Goal: Task Accomplishment & Management: Manage account settings

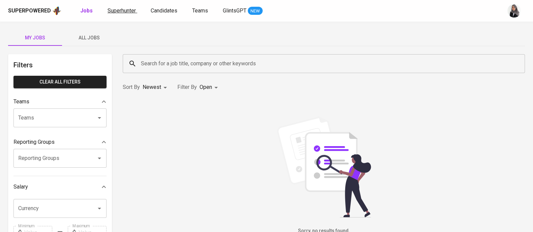
click at [110, 13] on span "Superhunter" at bounding box center [122, 10] width 28 height 6
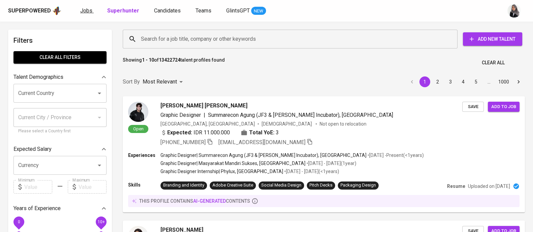
click at [87, 15] on link "Jobs" at bounding box center [86, 11] width 13 height 8
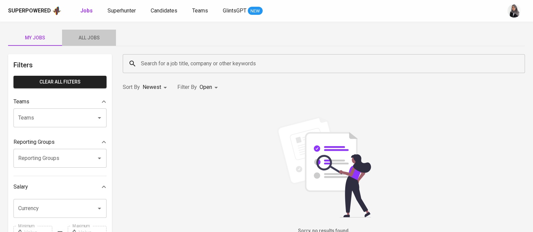
click at [95, 38] on span "All Jobs" at bounding box center [89, 38] width 46 height 8
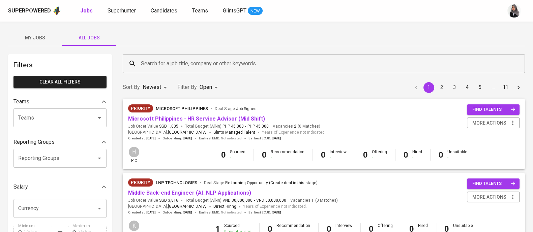
click at [182, 56] on div "Search for a job title, company or other keywords" at bounding box center [324, 63] width 403 height 19
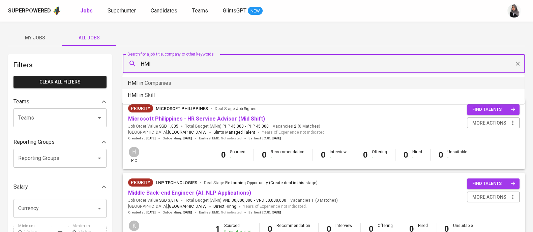
click at [180, 87] on li "HMI in Companies" at bounding box center [323, 83] width 403 height 12
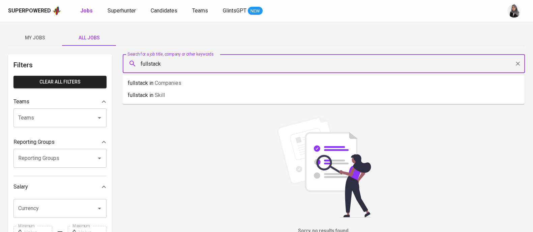
type input "fullstack"
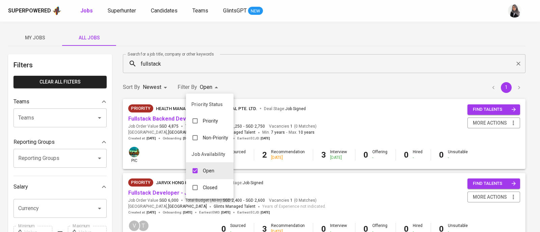
click at [211, 187] on p "Closed" at bounding box center [210, 188] width 15 height 7
type input "OPEN,CLOSE"
checkbox input "true"
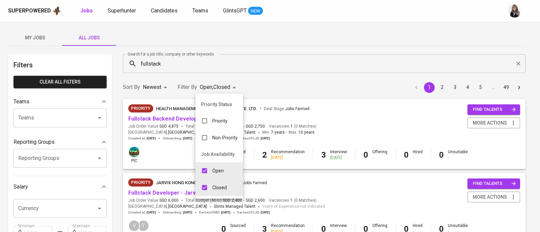
click at [279, 95] on div at bounding box center [270, 116] width 540 height 232
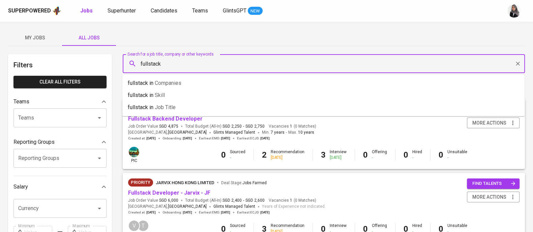
click at [171, 59] on input "fullstack" at bounding box center [325, 63] width 373 height 13
type input "w"
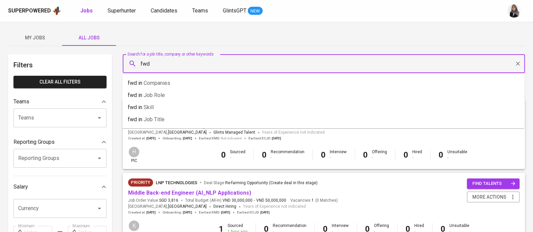
type input "fwd"
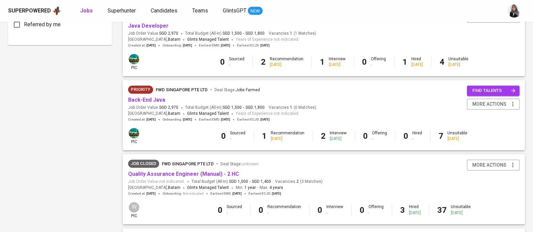
scroll to position [378, 0]
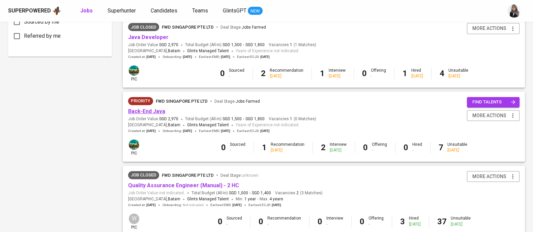
click at [152, 114] on link "Back-End Java" at bounding box center [146, 111] width 37 height 6
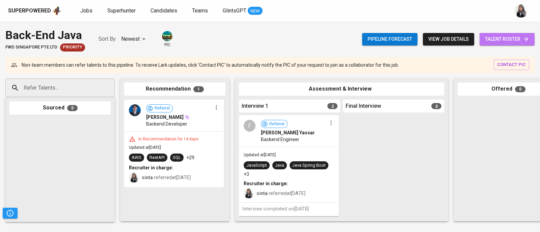
click at [513, 39] on span "talent roster" at bounding box center [507, 39] width 44 height 8
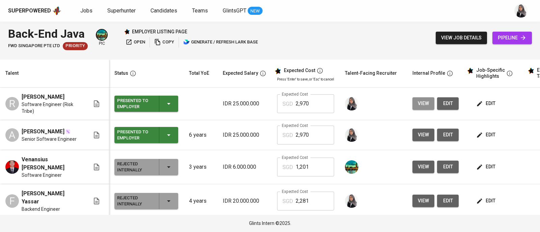
click at [412, 99] on button "view" at bounding box center [423, 104] width 22 height 12
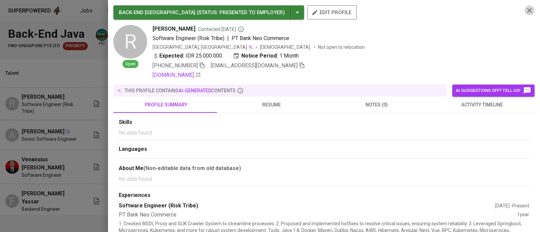
click at [524, 6] on button "button" at bounding box center [529, 10] width 10 height 10
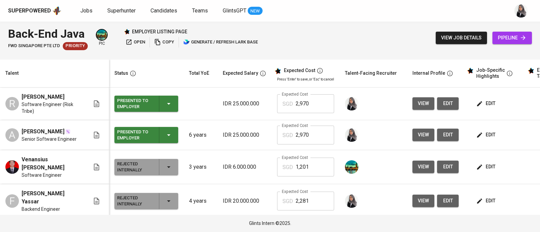
click at [418, 135] on span "view" at bounding box center [423, 135] width 11 height 8
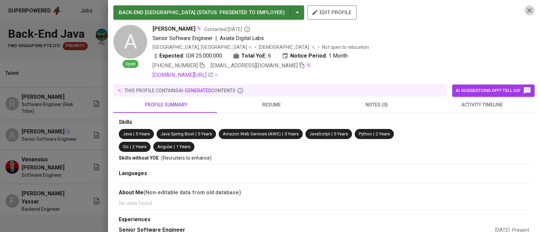
click at [525, 6] on icon "button" at bounding box center [529, 10] width 8 height 8
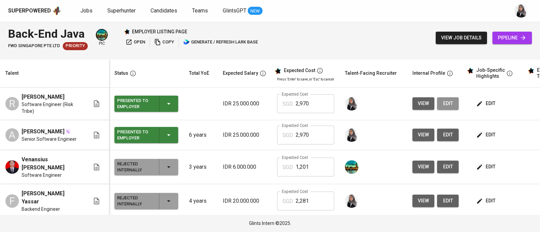
click at [442, 100] on span "edit" at bounding box center [447, 104] width 11 height 8
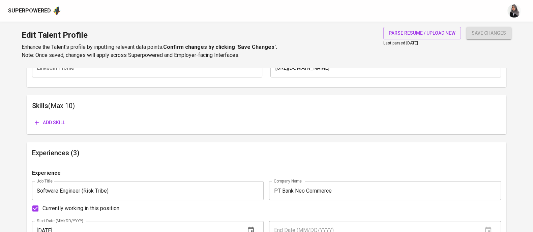
scroll to position [321, 0]
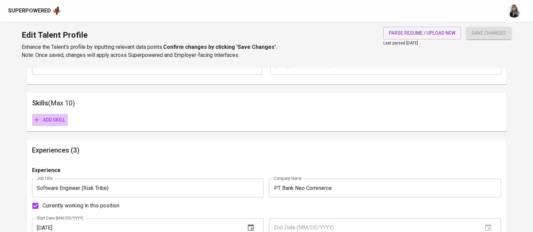
click at [57, 118] on span "Add skill" at bounding box center [50, 120] width 30 height 8
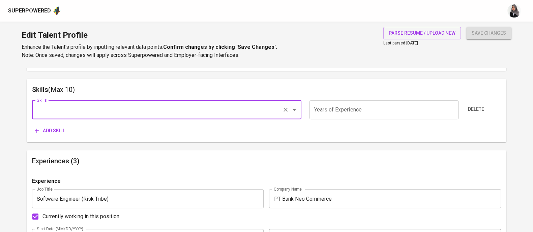
scroll to position [334, 0]
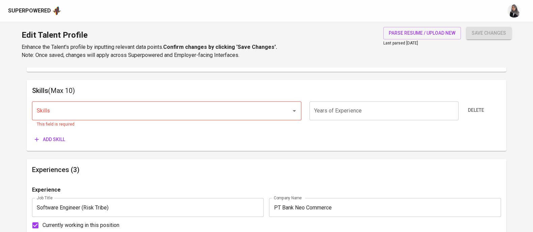
click at [340, 19] on div "Superpowered" at bounding box center [266, 11] width 533 height 22
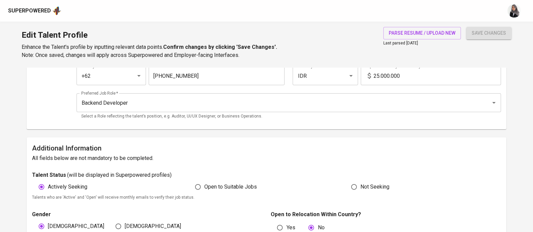
scroll to position [0, 0]
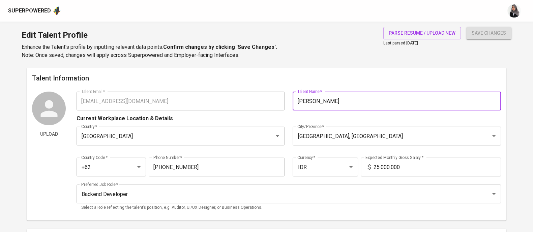
drag, startPoint x: 348, startPoint y: 98, endPoint x: 298, endPoint y: 100, distance: 50.3
click at [298, 100] on input "[PERSON_NAME]" at bounding box center [397, 101] width 208 height 19
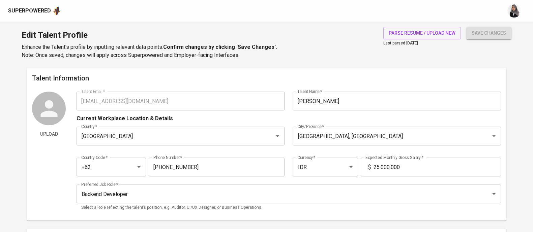
click at [336, 60] on div "Edit Talent Profile Enhance the Talent's profile by inputting relevant data poi…" at bounding box center [266, 45] width 533 height 46
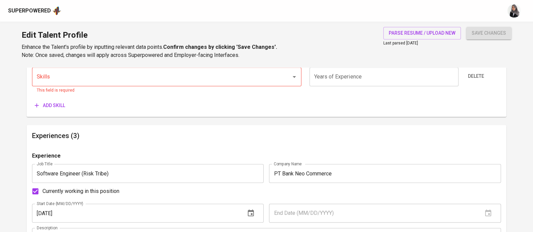
scroll to position [328, 0]
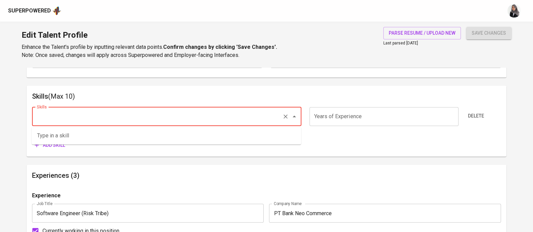
click at [115, 119] on input "Skills" at bounding box center [157, 116] width 245 height 13
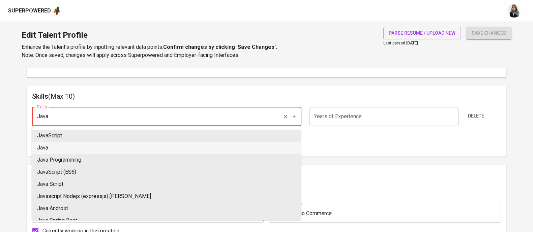
click at [94, 145] on li "Java" at bounding box center [167, 148] width 270 height 12
type input "Java"
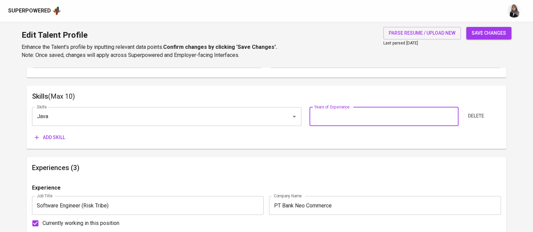
click at [373, 112] on input "number" at bounding box center [384, 116] width 149 height 19
type input "4"
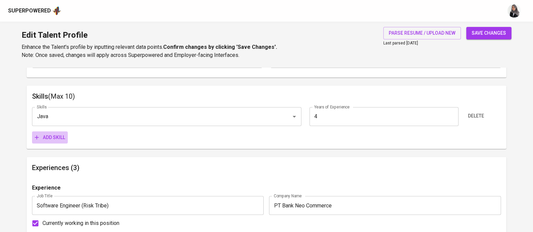
click at [50, 139] on span "Add skill" at bounding box center [50, 138] width 30 height 8
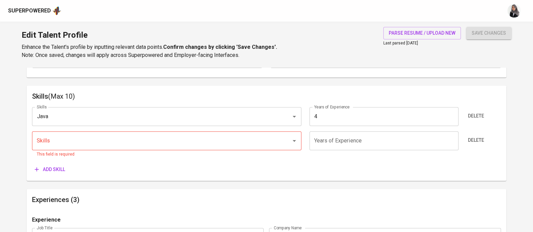
click at [423, 187] on div "Talent Information Upload Talent Email   * [EMAIL_ADDRESS][DOMAIN_NAME] Talent …" at bounding box center [267, 232] width 480 height 984
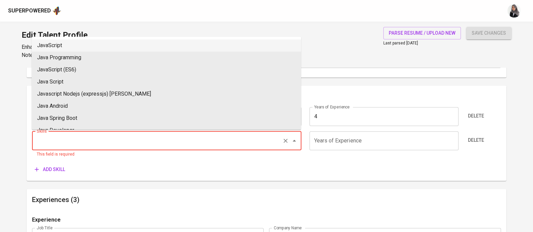
click at [136, 141] on input "Skills" at bounding box center [157, 141] width 245 height 13
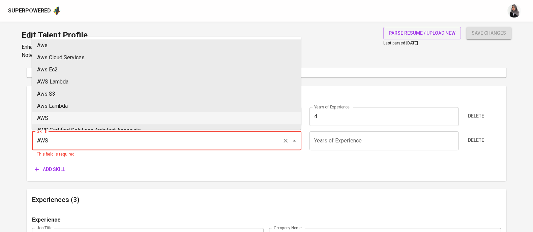
click at [83, 117] on li "AWS" at bounding box center [167, 118] width 270 height 12
type input "AWS"
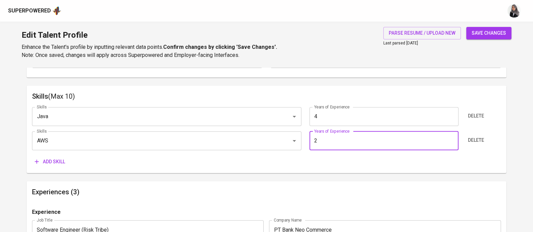
click at [366, 145] on input "2" at bounding box center [384, 141] width 149 height 19
type input "2"
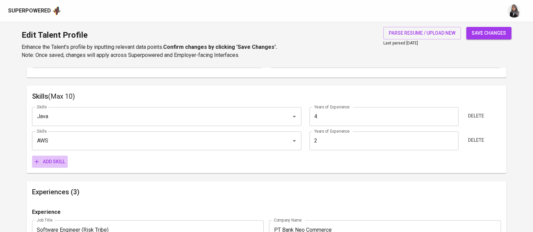
click at [44, 164] on span "Add skill" at bounding box center [50, 162] width 30 height 8
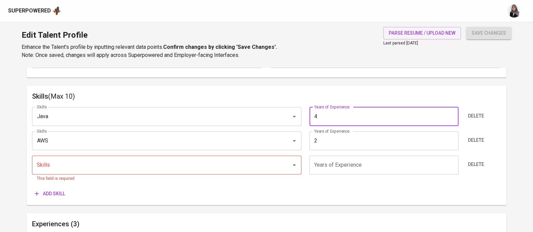
click at [321, 119] on input "4" at bounding box center [384, 116] width 149 height 19
click at [119, 171] on div "Skills" at bounding box center [167, 165] width 270 height 19
type input "5"
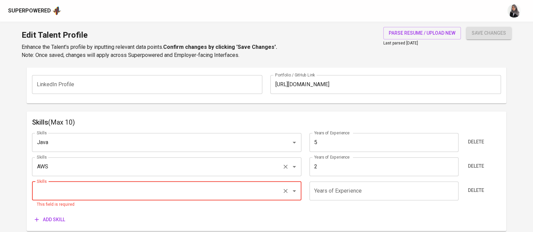
scroll to position [327, 0]
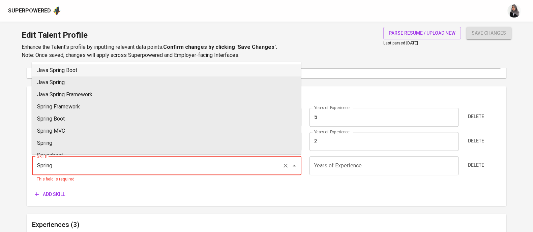
click at [101, 72] on li "Java Spring Boot" at bounding box center [167, 70] width 270 height 12
type input "Java Spring Boot"
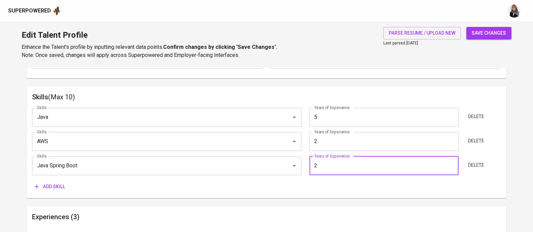
click at [360, 165] on input "2" at bounding box center [384, 166] width 149 height 19
type input "2"
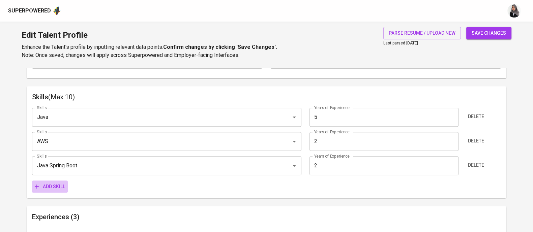
click at [48, 185] on span "Add skill" at bounding box center [50, 187] width 30 height 8
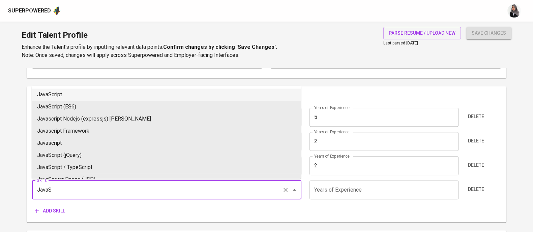
click at [133, 95] on li "JavaScript" at bounding box center [167, 95] width 270 height 12
type input "JavaScript"
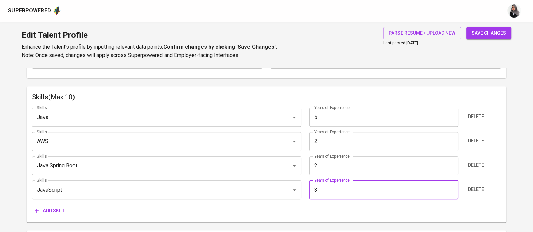
click at [340, 193] on input "3" at bounding box center [384, 190] width 149 height 19
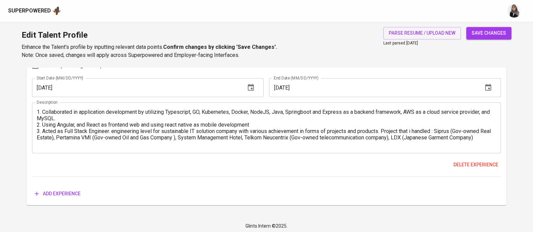
scroll to position [889, 0]
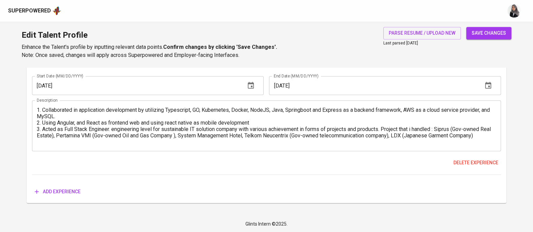
type input "3"
click at [330, 158] on div "Delete experience" at bounding box center [266, 163] width 469 height 12
drag, startPoint x: 333, startPoint y: 180, endPoint x: 203, endPoint y: 133, distance: 137.9
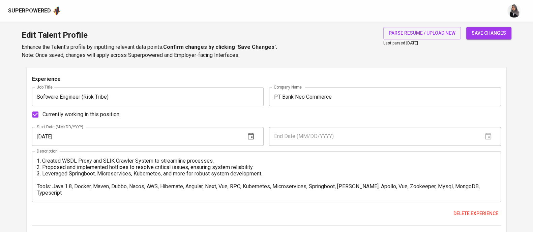
scroll to position [511, 0]
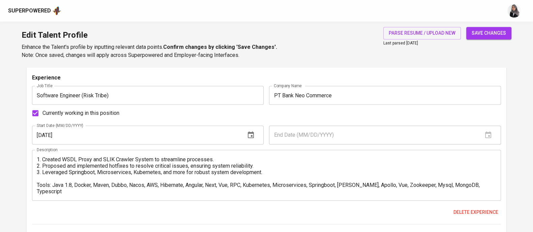
click at [385, 80] on div "Experience" at bounding box center [266, 80] width 469 height 12
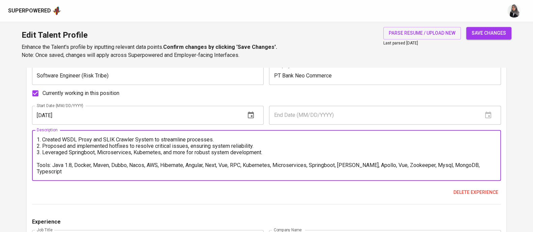
click at [273, 150] on textarea "1. Created WSDL Proxy and SLIK Crawler System to streamline processes. 2. Propo…" at bounding box center [267, 156] width 460 height 38
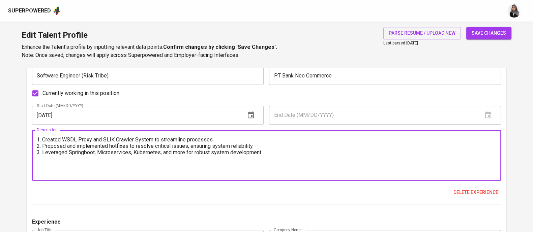
paste textarea "Achievement ● Able to process SLIK OJK with peak of 100.000 SLIK with iDeb file…"
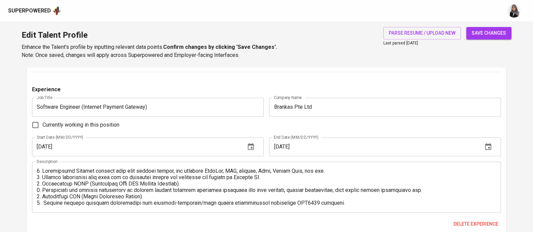
scroll to position [664, 0]
type textarea "1. Created WSDL Proxy and SLIK Crawler System to streamline processes. 2. Propo…"
click at [316, 121] on div "Currently working in this position" at bounding box center [266, 124] width 469 height 14
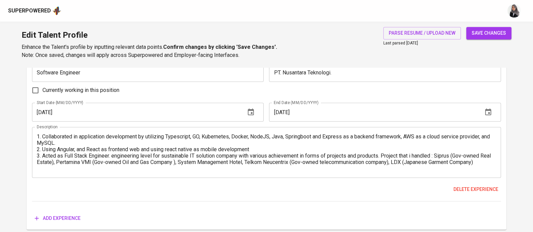
scroll to position [863, 0]
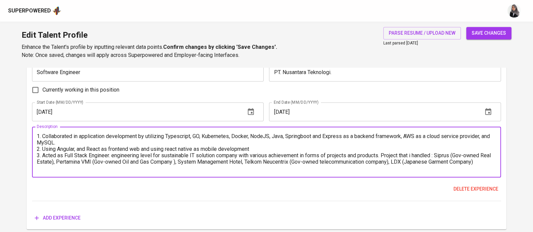
click at [299, 148] on textarea "1. Collaborated in application development by utilizing Typescript, GO, Kuberne…" at bounding box center [267, 152] width 460 height 38
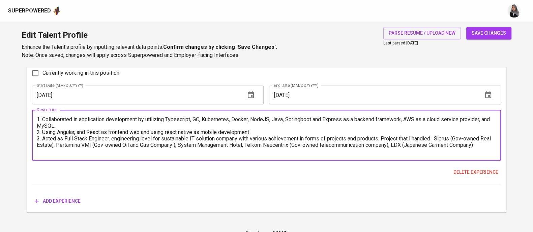
click at [494, 144] on textarea "1. Collaborated in application development by utilizing Typescript, GO, Kuberne…" at bounding box center [267, 135] width 460 height 38
paste textarea "Achievement ● Make Front End and Backend Curriculum and still being used until …"
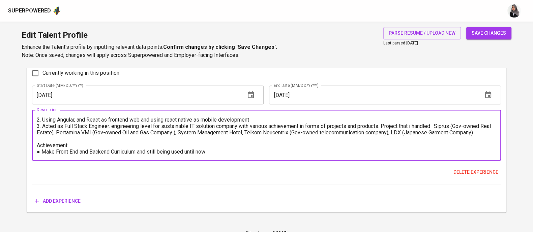
scroll to position [19, 0]
type textarea "1. Collaborated in application development by utilizing Typescript, GO, Kuberne…"
click at [56, 204] on span "Add experience" at bounding box center [58, 201] width 46 height 8
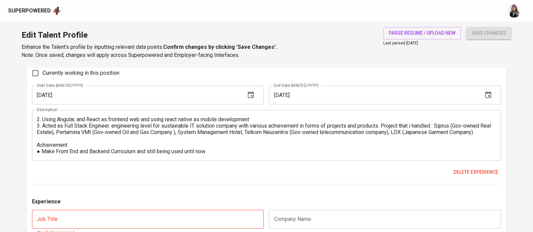
click at [317, 171] on div "Delete experience" at bounding box center [266, 172] width 469 height 12
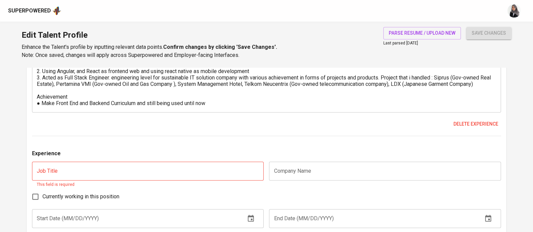
scroll to position [1029, 0]
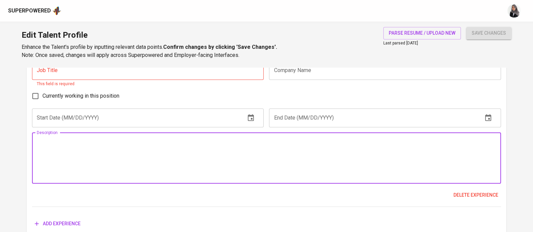
click at [147, 163] on textarea at bounding box center [267, 158] width 460 height 38
paste textarea "Collaborated in application development by utilizing Typescript, GO, Kubernetes…"
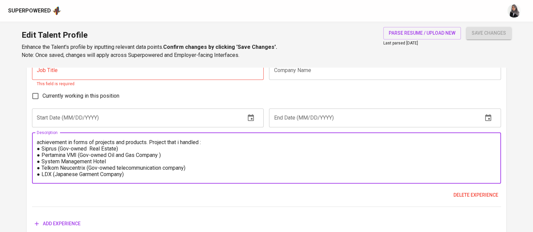
scroll to position [0, 0]
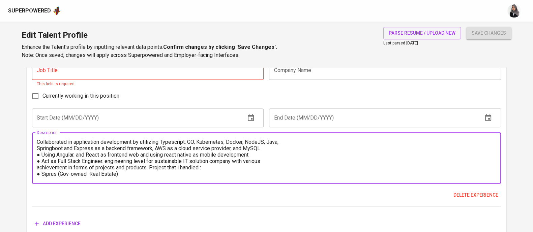
click at [38, 141] on textarea "Collaborated in application development by utilizing Typescript, GO, Kubernetes…" at bounding box center [267, 158] width 460 height 38
click at [309, 141] on textarea "1. Collaborated in application development by utilizing Typescript, GO, Kuberne…" at bounding box center [267, 158] width 460 height 38
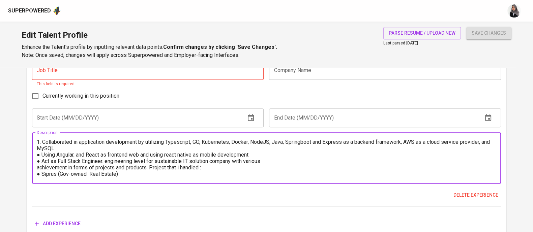
click at [73, 150] on textarea "1. Collaborated in application development by utilizing Typescript, GO, Kuberne…" at bounding box center [267, 158] width 460 height 38
click at [40, 157] on textarea "1. Collaborated in application development by utilizing Typescript, GO, Kuberne…" at bounding box center [267, 158] width 460 height 38
click at [263, 155] on textarea "1. Collaborated in application development by utilizing Typescript, GO, Kuberne…" at bounding box center [267, 158] width 460 height 38
click at [285, 160] on textarea "1. Collaborated in application development by utilizing Typescript, GO, Kuberne…" at bounding box center [267, 158] width 460 height 38
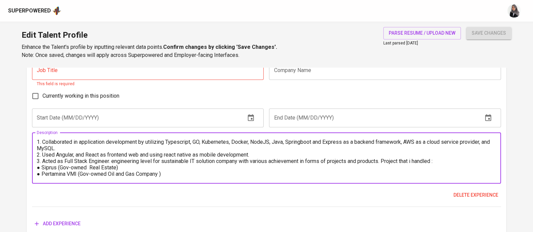
click at [386, 163] on textarea "1. Collaborated in application development by utilizing Typescript, GO, Kuberne…" at bounding box center [267, 158] width 460 height 38
click at [68, 168] on textarea "1. Collaborated in application development by utilizing Typescript, GO, Kuberne…" at bounding box center [267, 158] width 460 height 38
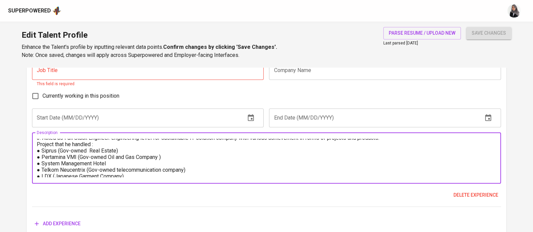
scroll to position [25, 0]
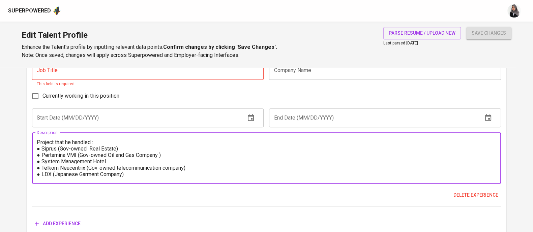
click at [315, 158] on textarea "1. Collaborated in application development by utilizing Typescript, GO, Kuberne…" at bounding box center [267, 158] width 460 height 38
click at [169, 173] on textarea "1. Collaborated in application development by utilizing Typescript, GO, Kuberne…" at bounding box center [267, 158] width 460 height 38
paste textarea "Achievement ● System Management Hotel currently being used within Nusantech Gro…"
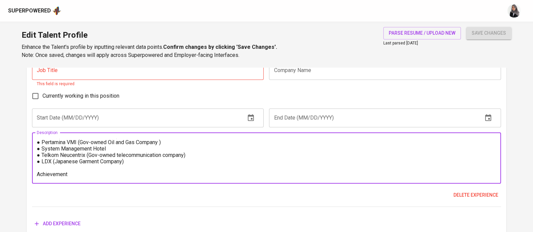
scroll to position [45, 0]
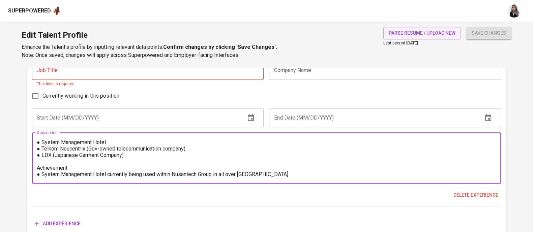
type textarea "1. Collaborated in application development by utilizing Typescript, GO, Kuberne…"
click at [362, 174] on textarea "1. Collaborated in application development by utilizing Typescript, GO, Kuberne…" at bounding box center [267, 158] width 460 height 38
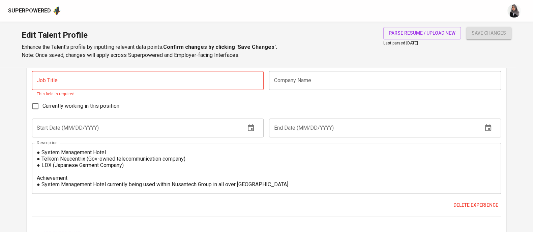
click at [279, 106] on div "Currently working in this position" at bounding box center [266, 106] width 469 height 14
paste input "Software Engineer"
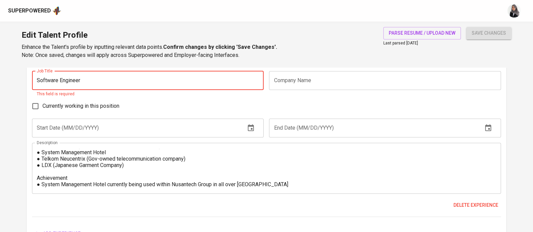
click at [157, 83] on input "Software Engineer" at bounding box center [148, 80] width 232 height 19
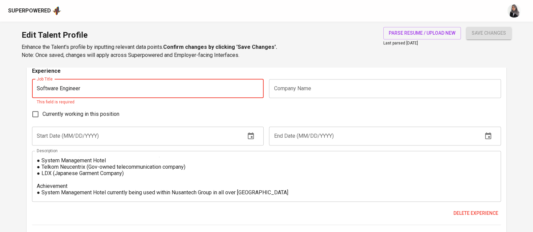
scroll to position [1011, 0]
type input "Software Engineer"
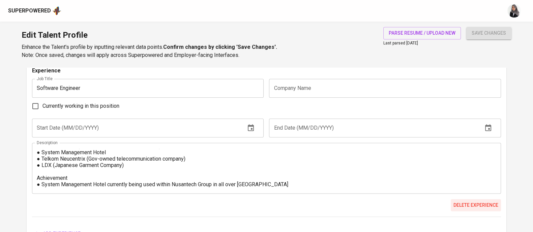
click at [473, 210] on button "Delete experience" at bounding box center [476, 205] width 50 height 12
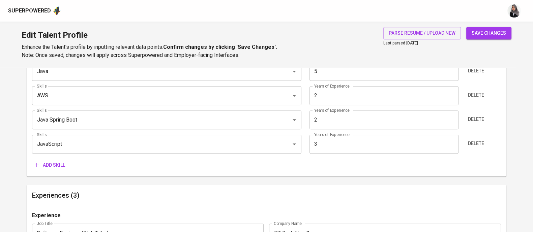
scroll to position [369, 0]
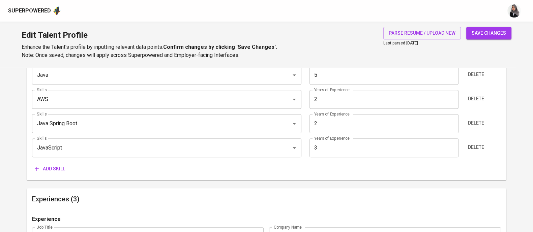
click at [309, 176] on div "Skills (Max 10) Skills Java Skills Years of Experience 5 Years of Experience De…" at bounding box center [267, 112] width 480 height 137
click at [479, 29] on span "save changes" at bounding box center [489, 33] width 34 height 8
type input "JavaScript"
type input "3"
type input "AWS"
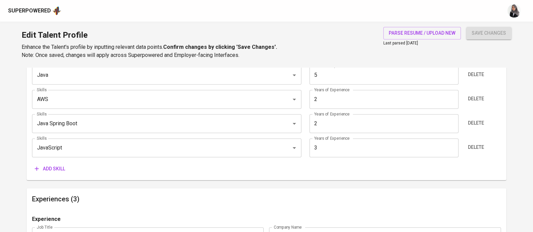
type input "2"
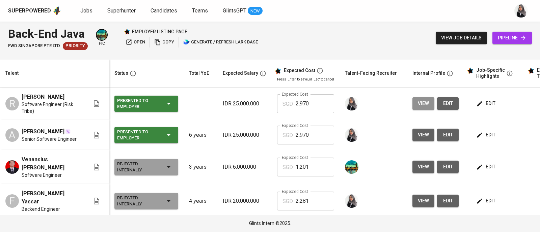
click at [418, 103] on span "view" at bounding box center [423, 104] width 11 height 8
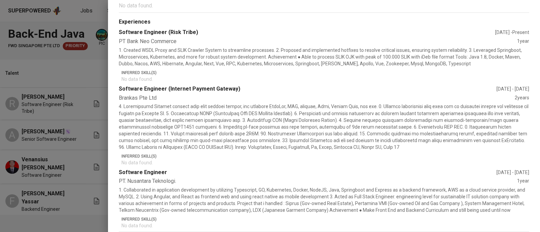
scroll to position [218, 0]
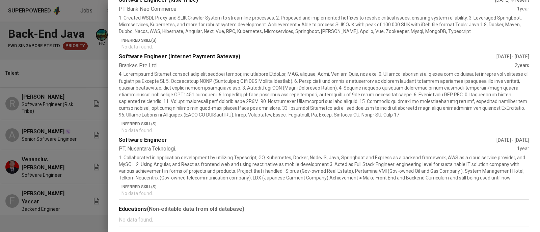
click at [333, 141] on div "Software Engineer" at bounding box center [308, 141] width 378 height 8
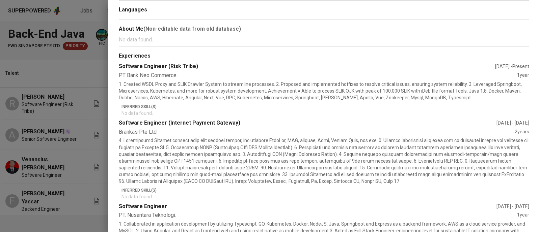
scroll to position [0, 0]
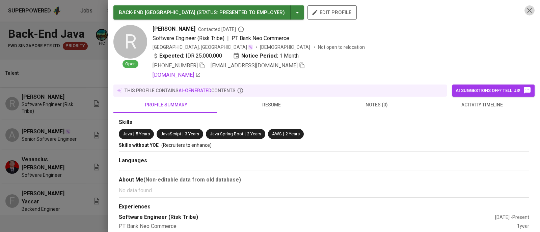
click at [525, 7] on icon "button" at bounding box center [529, 10] width 8 height 8
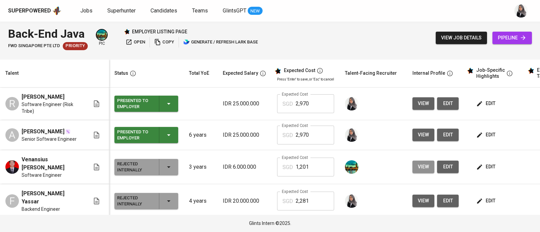
click at [418, 170] on span "view" at bounding box center [423, 167] width 11 height 8
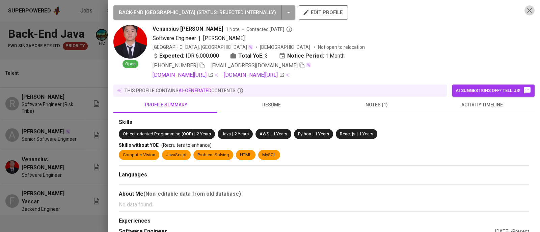
click at [525, 8] on icon "button" at bounding box center [529, 10] width 8 height 8
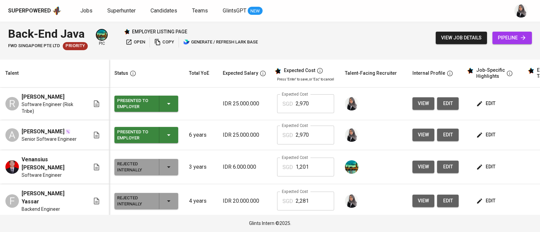
drag, startPoint x: 366, startPoint y: 23, endPoint x: 284, endPoint y: 37, distance: 83.6
click at [366, 23] on div "Back-End Java FWD Singapore Pte Ltd Priority pic employer listing page open cop…" at bounding box center [270, 38] width 540 height 33
click at [359, 16] on div "Superpowered Jobs Superhunter Candidates Teams GlintsGPT NEW" at bounding box center [259, 11] width 502 height 10
